Goal: Information Seeking & Learning: Learn about a topic

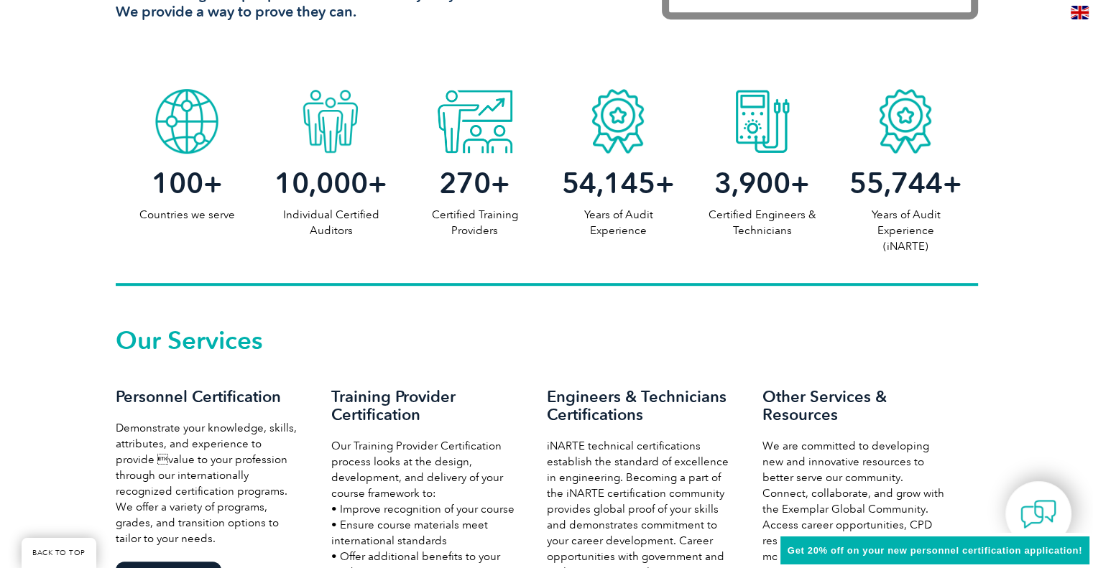
scroll to position [862, 0]
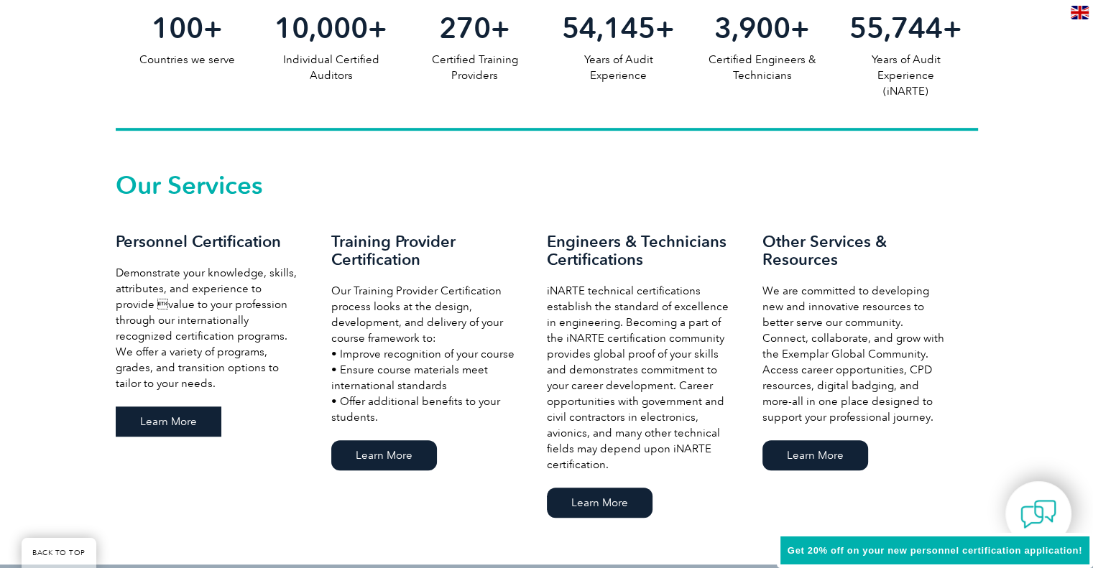
click at [198, 416] on link "Learn More" at bounding box center [169, 422] width 106 height 30
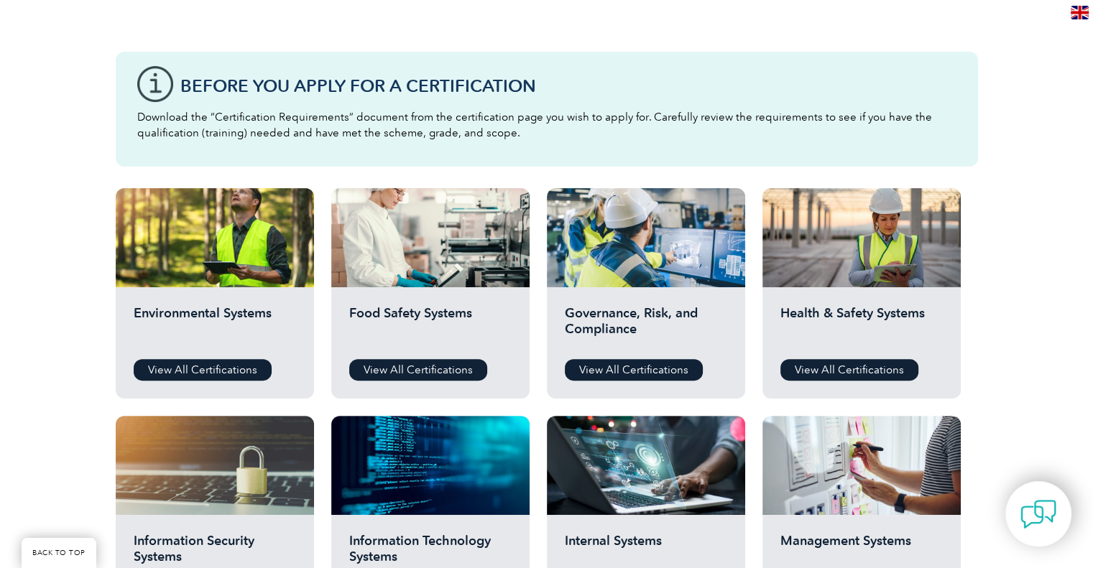
scroll to position [359, 0]
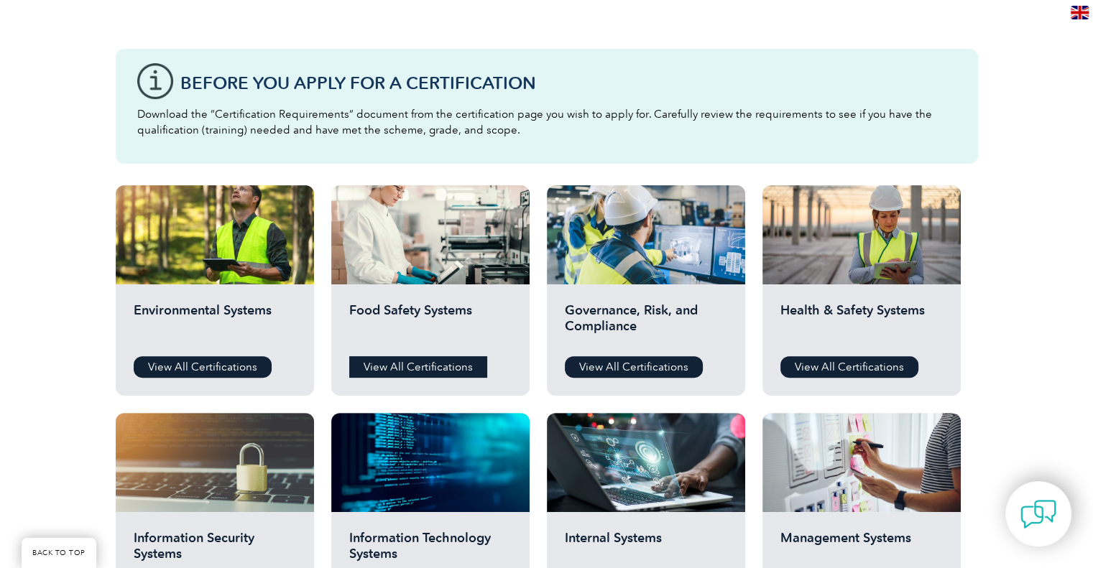
click at [417, 365] on link "View All Certifications" at bounding box center [418, 367] width 138 height 22
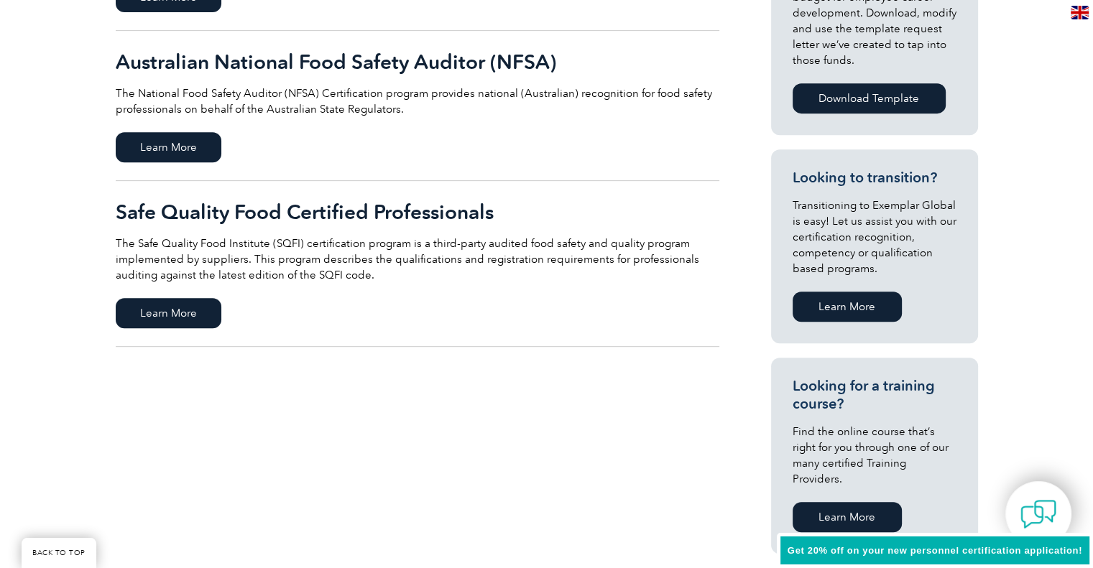
scroll to position [647, 0]
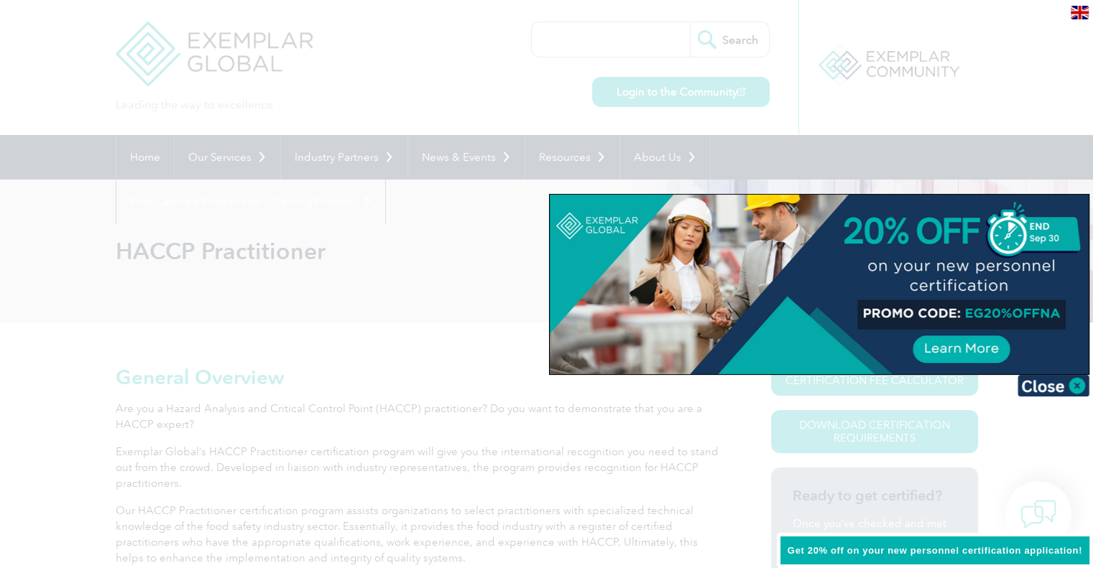
click at [402, 262] on div at bounding box center [546, 284] width 1093 height 568
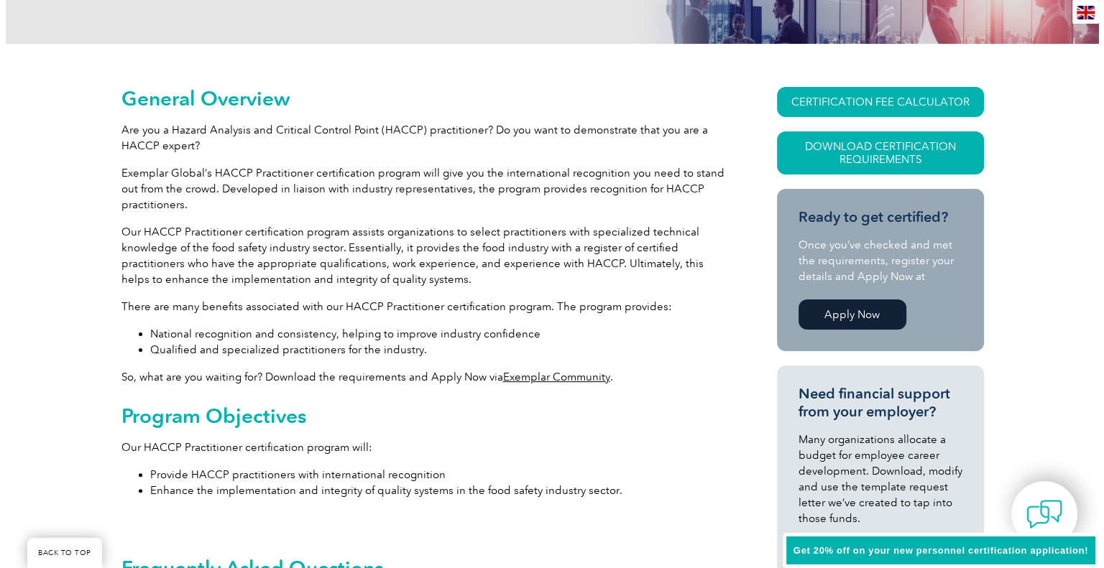
scroll to position [216, 0]
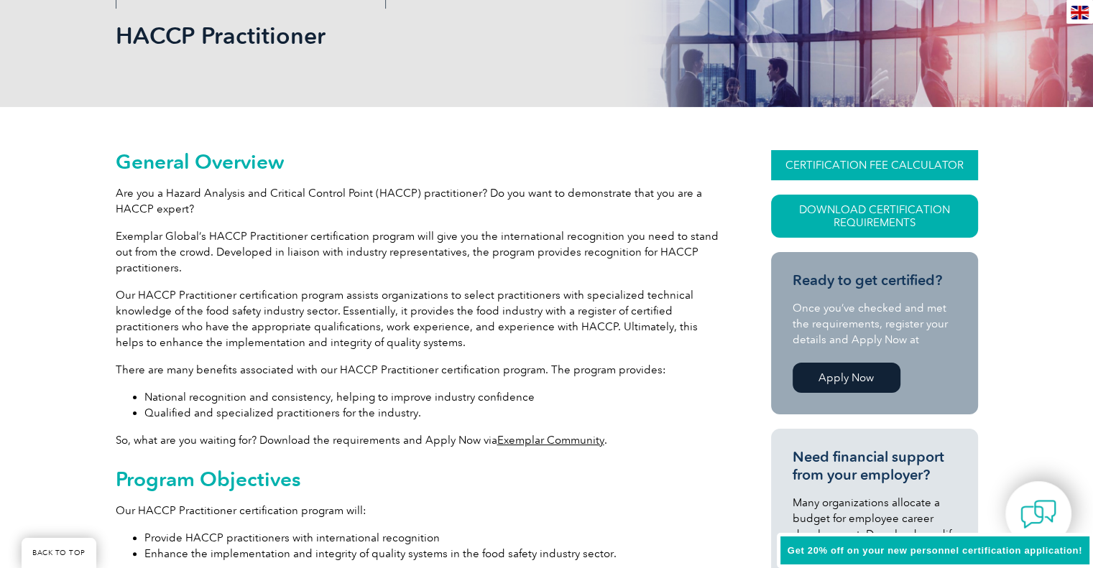
click at [846, 166] on link "CERTIFICATION FEE CALCULATOR" at bounding box center [874, 165] width 207 height 30
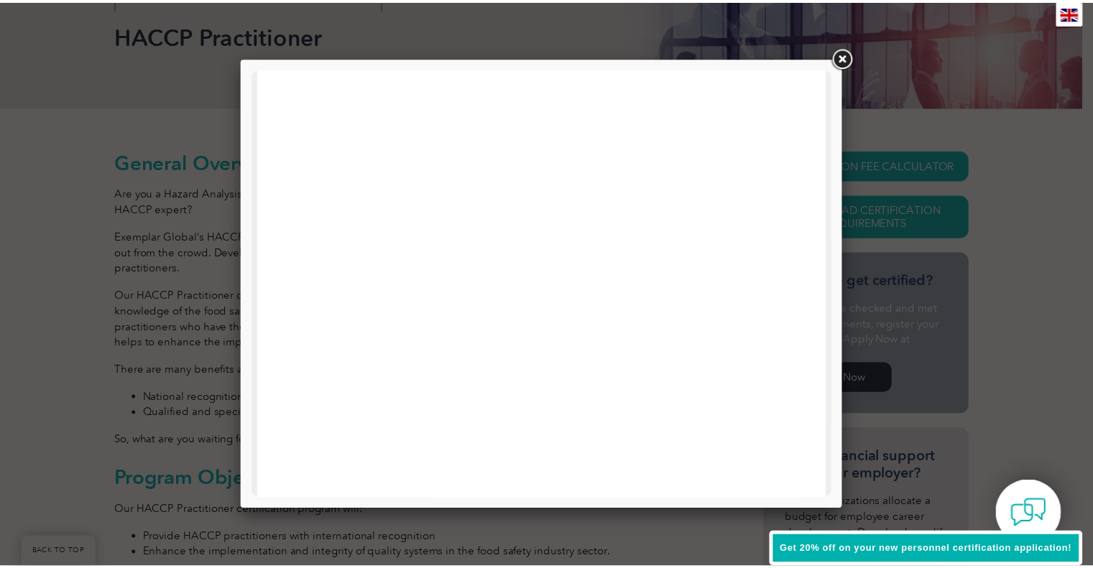
scroll to position [647, 0]
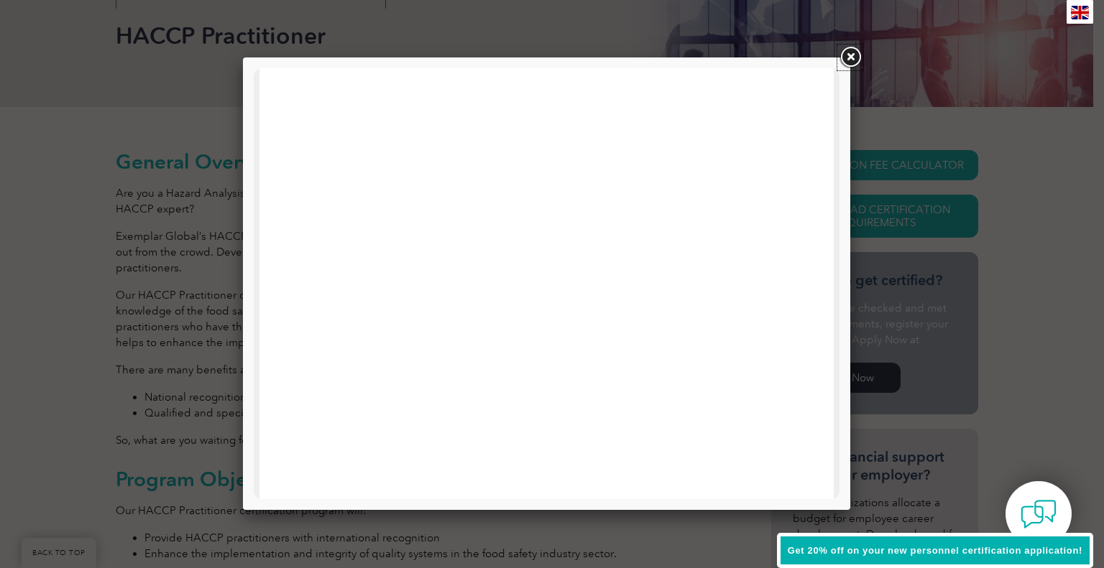
click at [845, 54] on link at bounding box center [850, 58] width 26 height 26
